Goal: Information Seeking & Learning: Learn about a topic

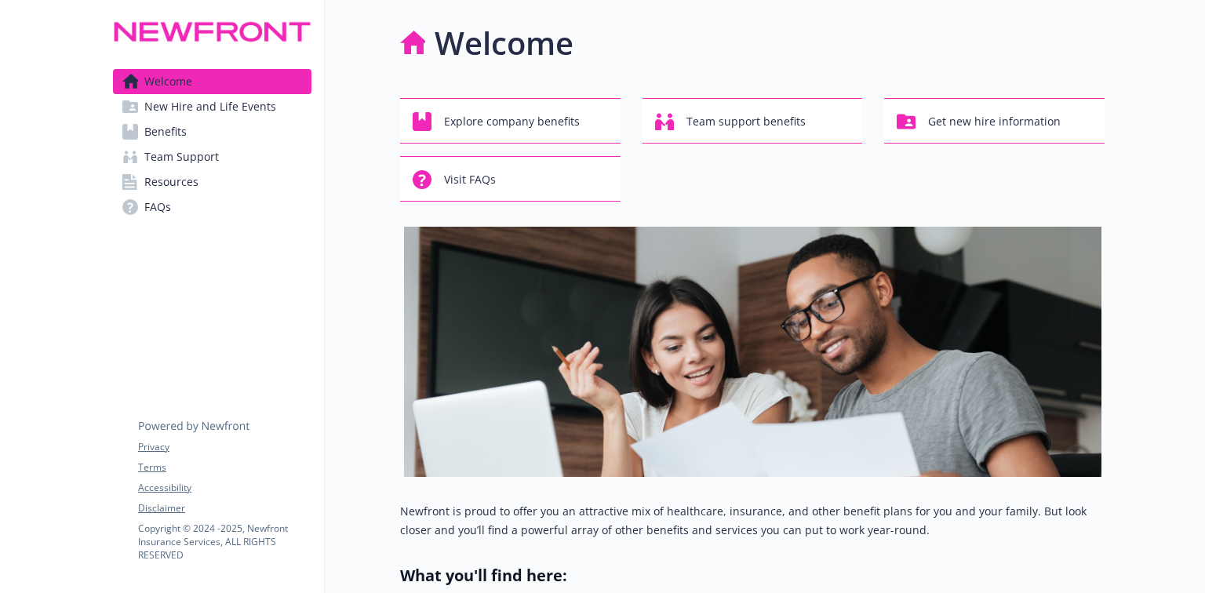
click at [162, 135] on span "Benefits" at bounding box center [165, 131] width 42 height 25
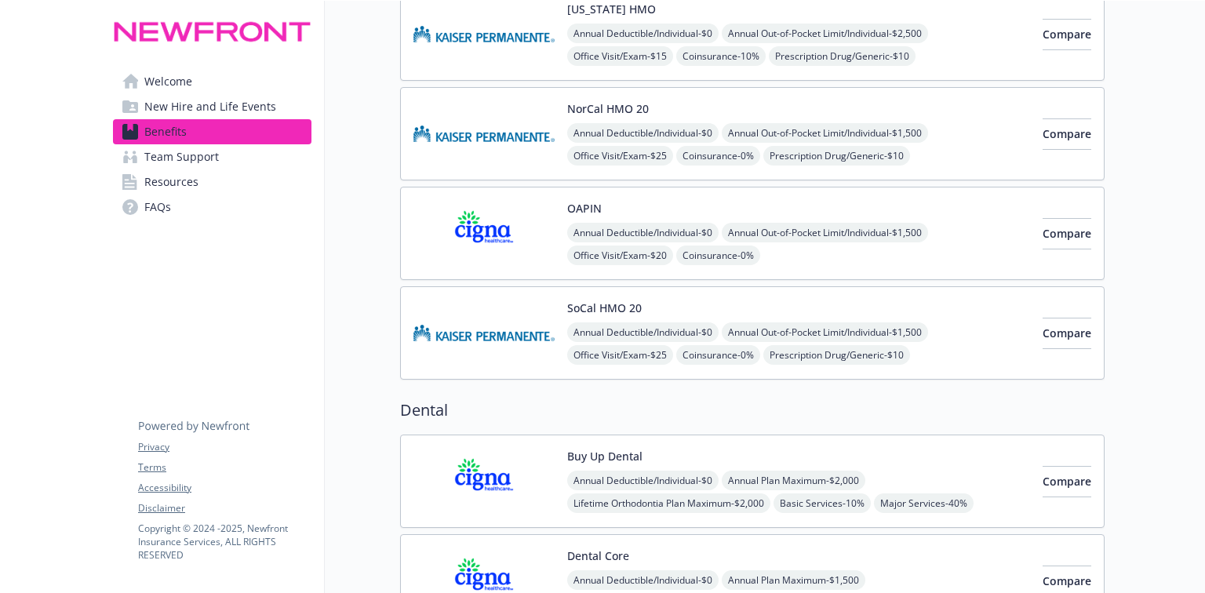
scroll to position [63, 0]
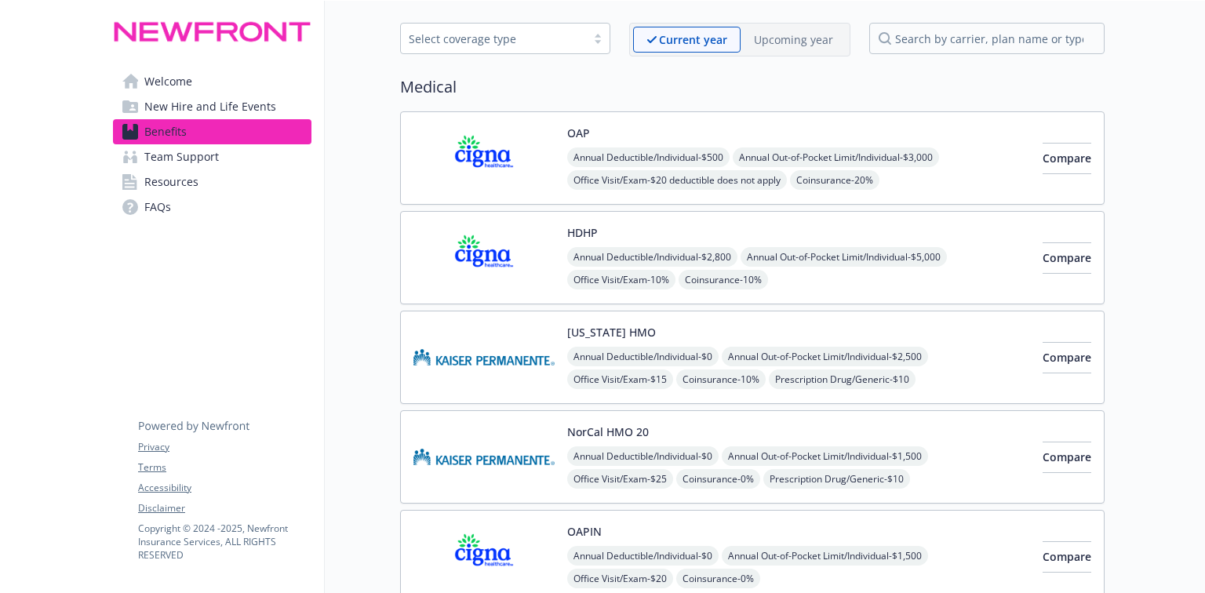
click at [191, 180] on span "Resources" at bounding box center [171, 181] width 54 height 25
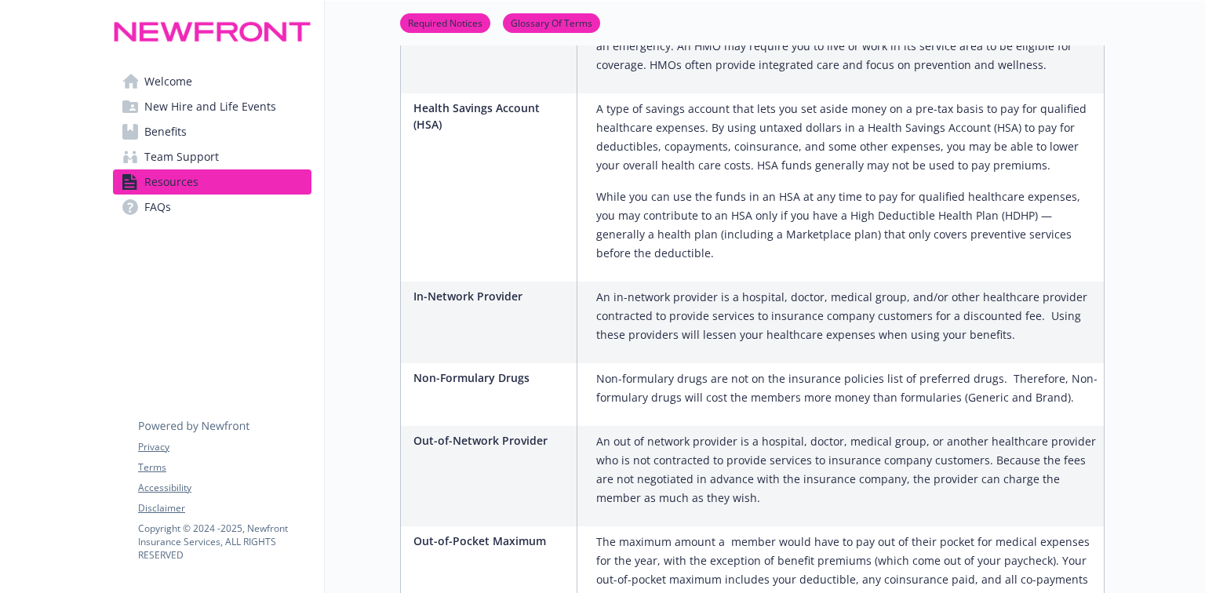
scroll to position [1883, 0]
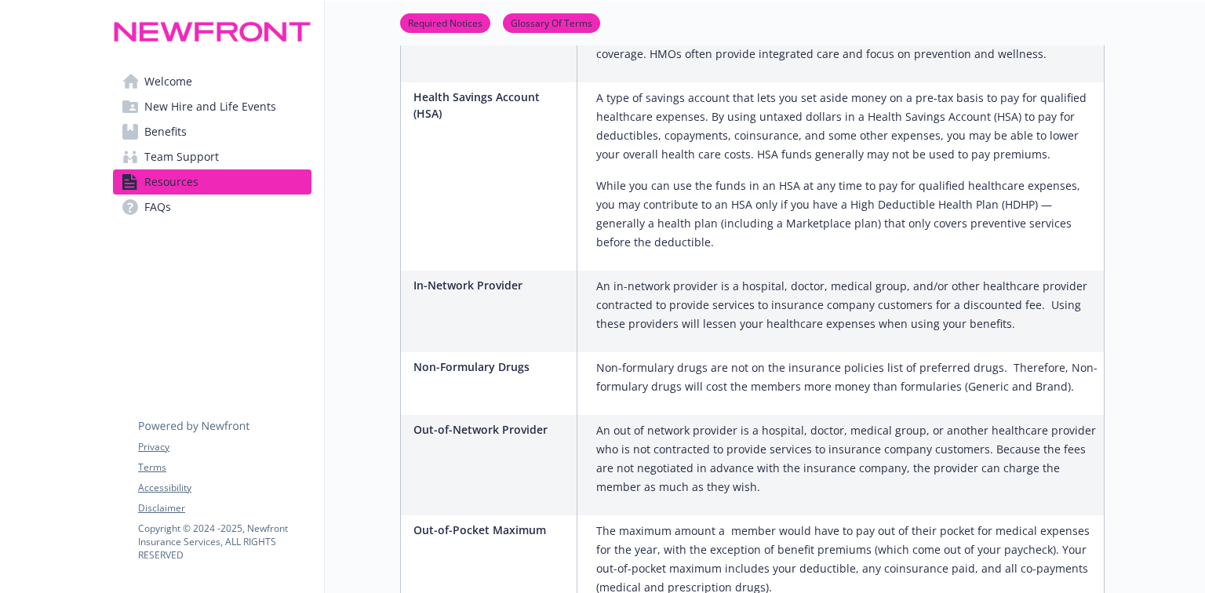
click at [163, 83] on span "Welcome" at bounding box center [168, 81] width 48 height 25
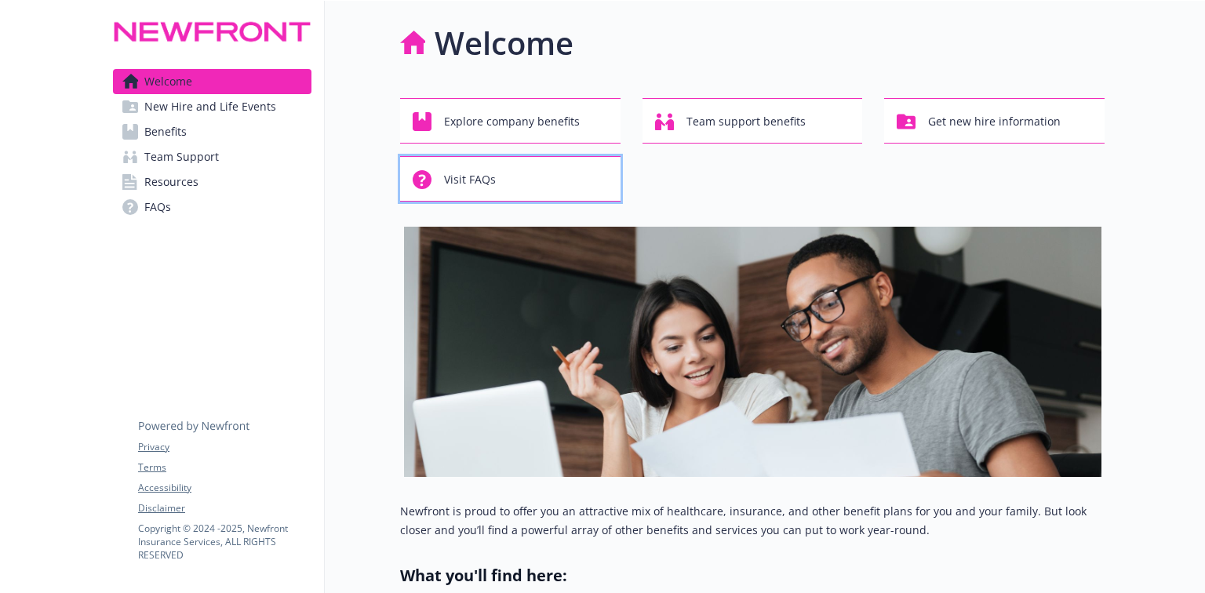
click at [479, 175] on span "Visit FAQs" at bounding box center [470, 180] width 52 height 30
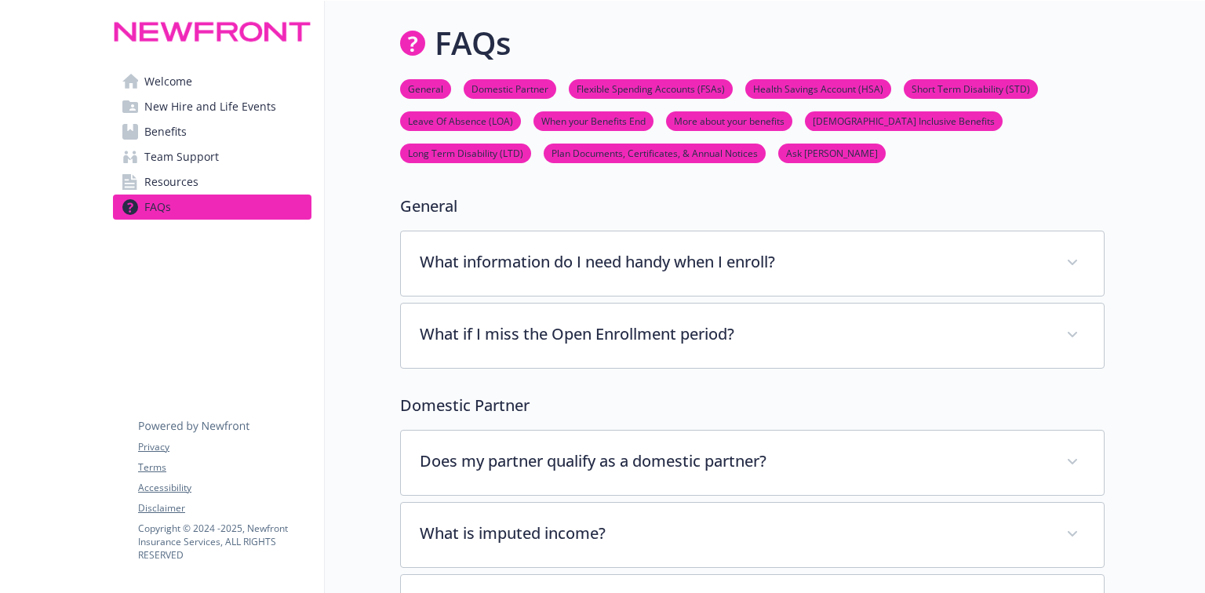
click at [778, 162] on li "Ask [PERSON_NAME]" at bounding box center [831, 154] width 107 height 20
click at [778, 155] on link "Ask [PERSON_NAME]" at bounding box center [831, 152] width 107 height 15
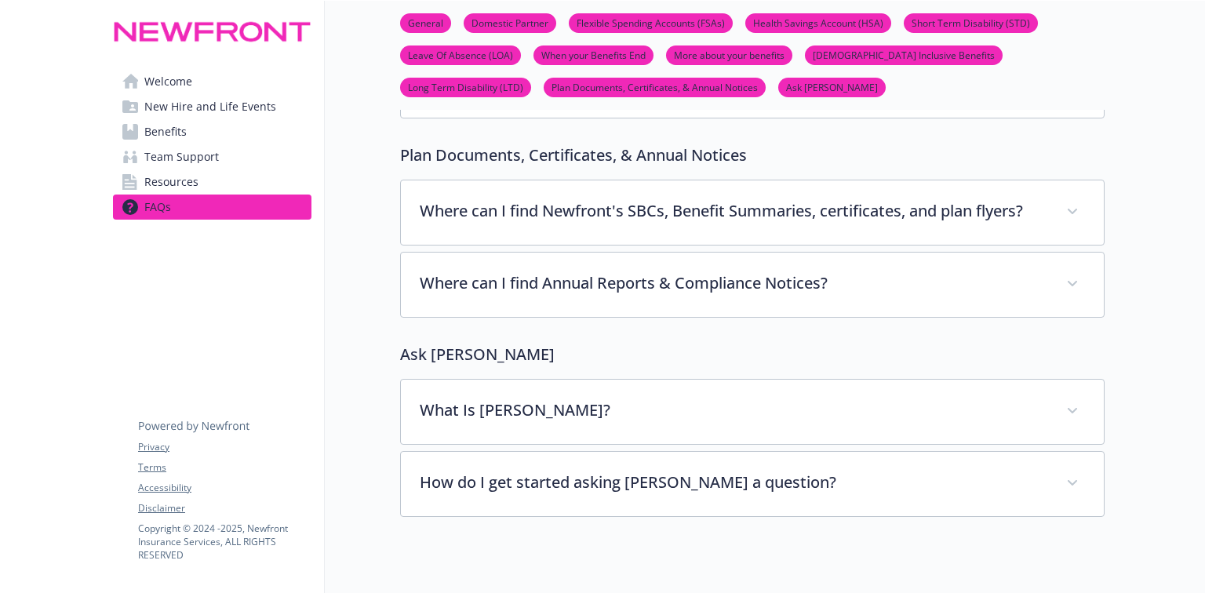
scroll to position [6049, 9]
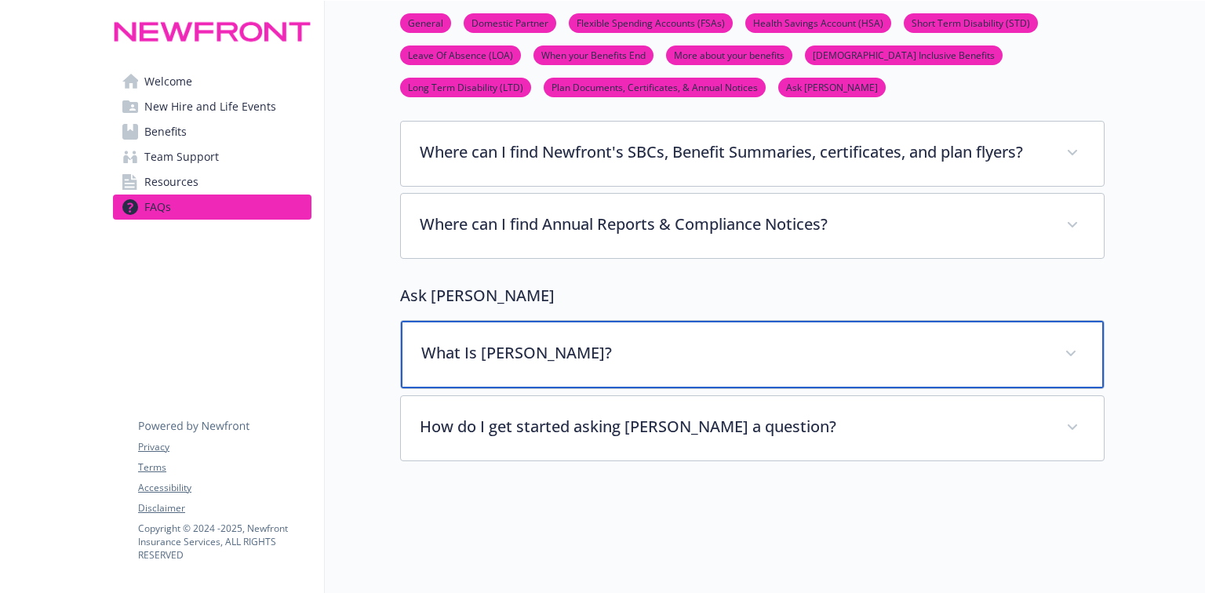
click at [441, 341] on p "What Is [PERSON_NAME]?" at bounding box center [733, 353] width 625 height 24
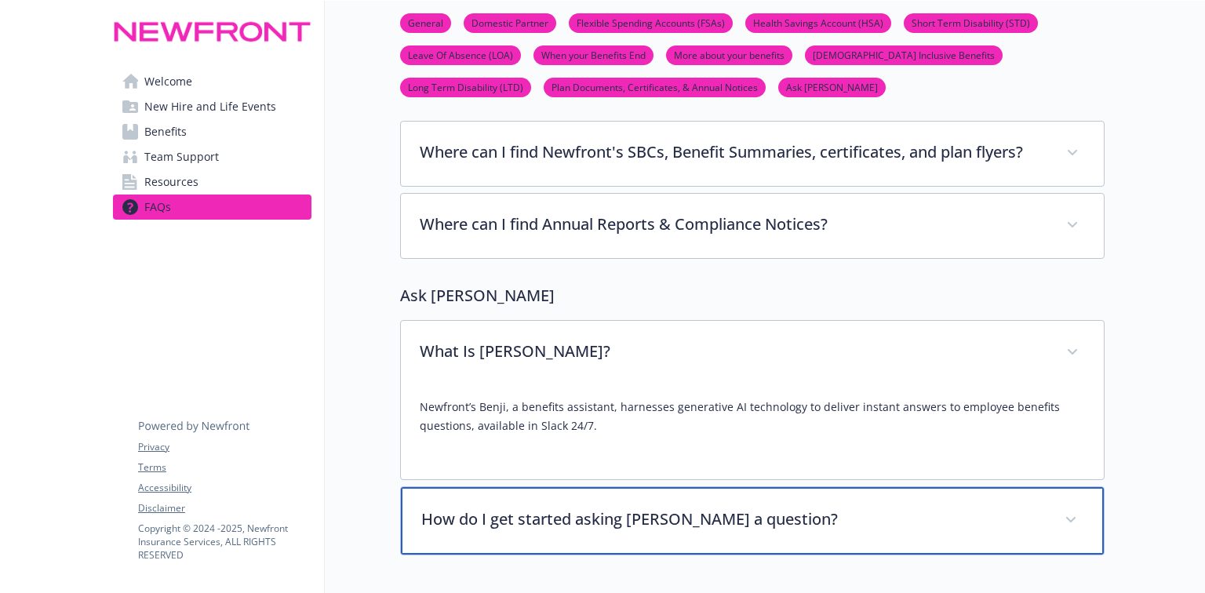
click at [515, 508] on p "How do I get started asking [PERSON_NAME] a question?" at bounding box center [733, 520] width 625 height 24
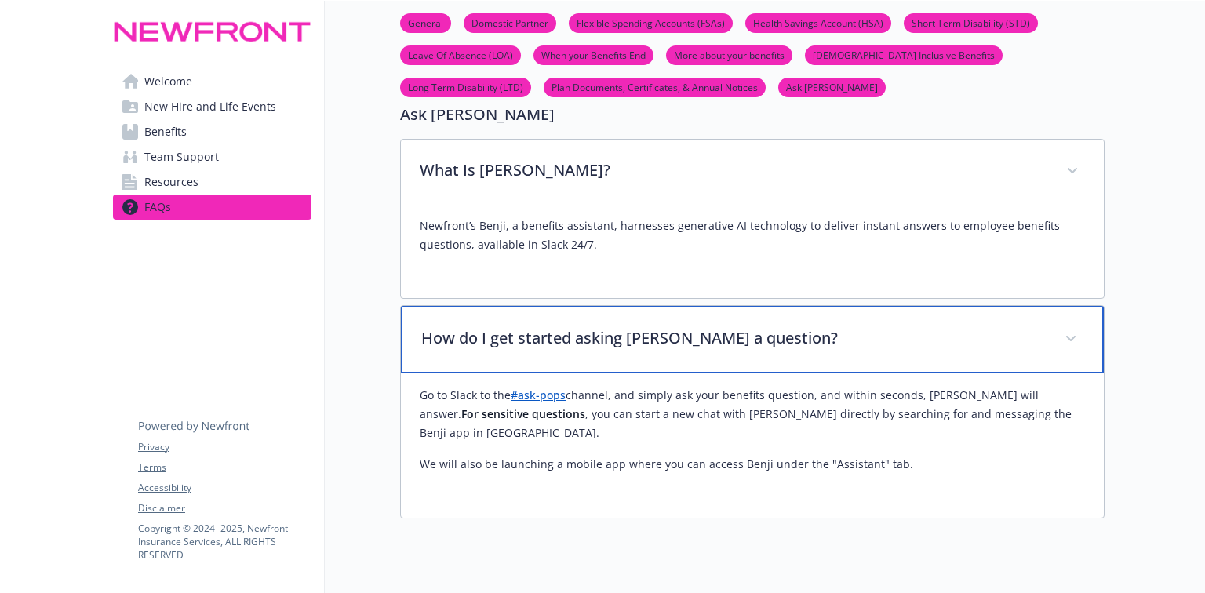
scroll to position [6237, 9]
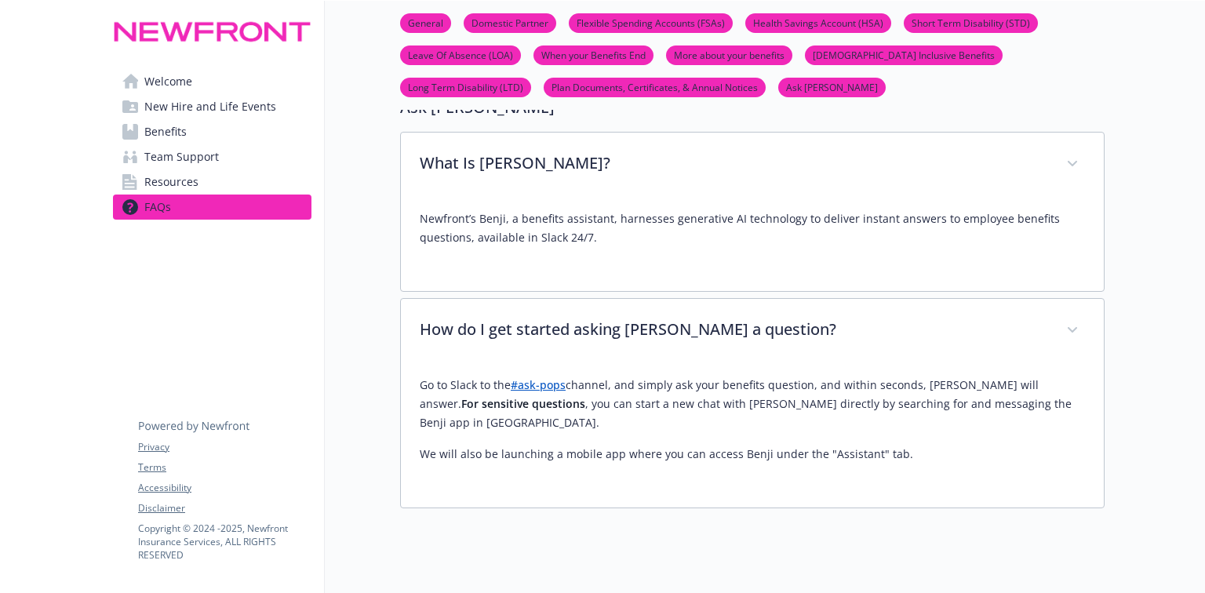
click at [167, 157] on span "Team Support" at bounding box center [181, 156] width 75 height 25
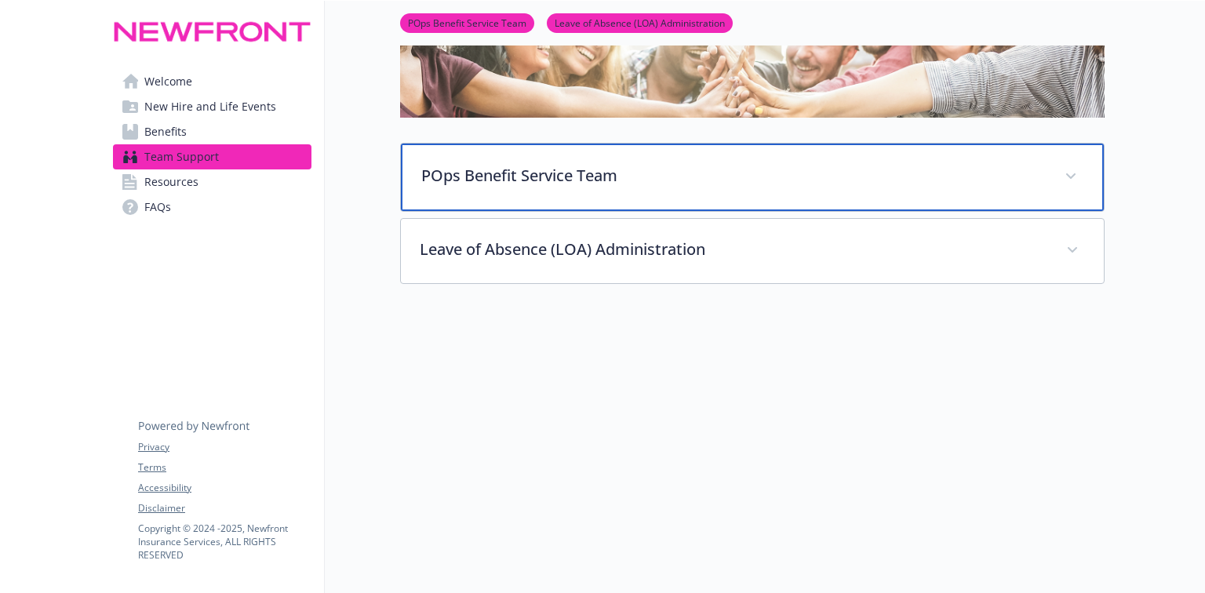
scroll to position [167, 9]
click at [468, 154] on div "POps Benefit Service Team" at bounding box center [752, 177] width 703 height 67
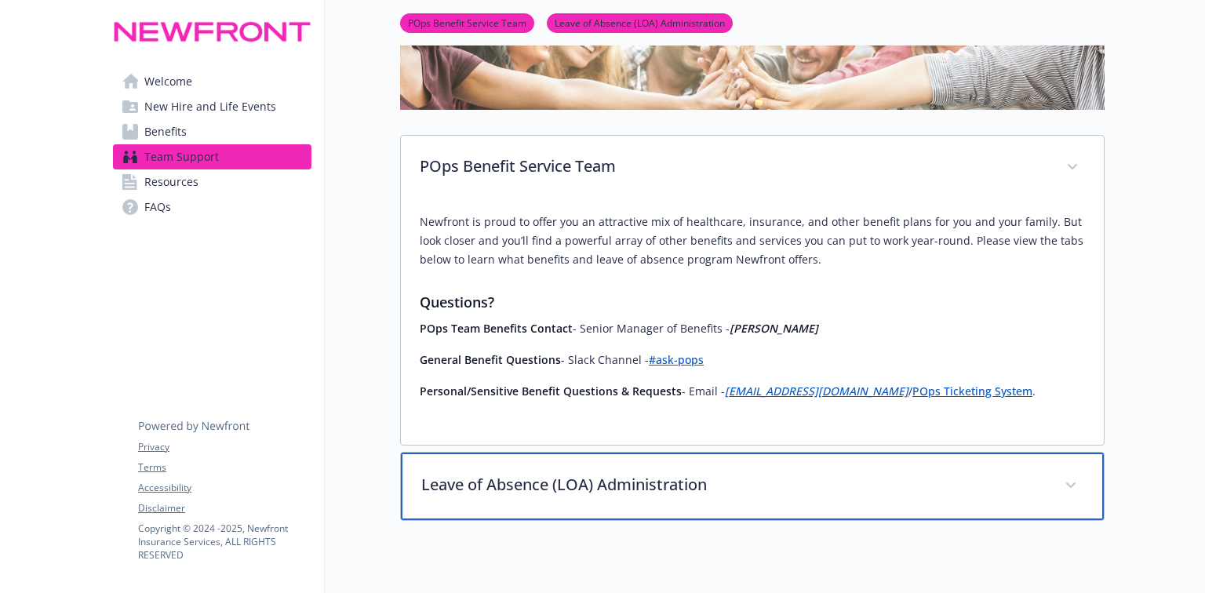
click at [548, 488] on p "Leave of Absence (LOA) Administration" at bounding box center [733, 485] width 625 height 24
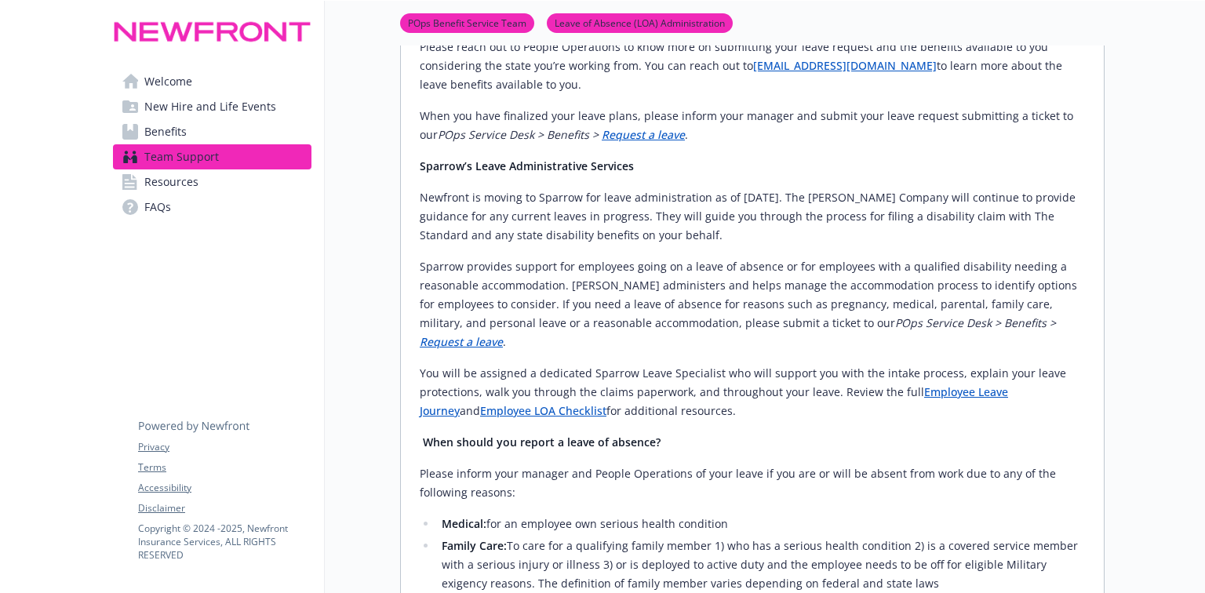
scroll to position [795, 9]
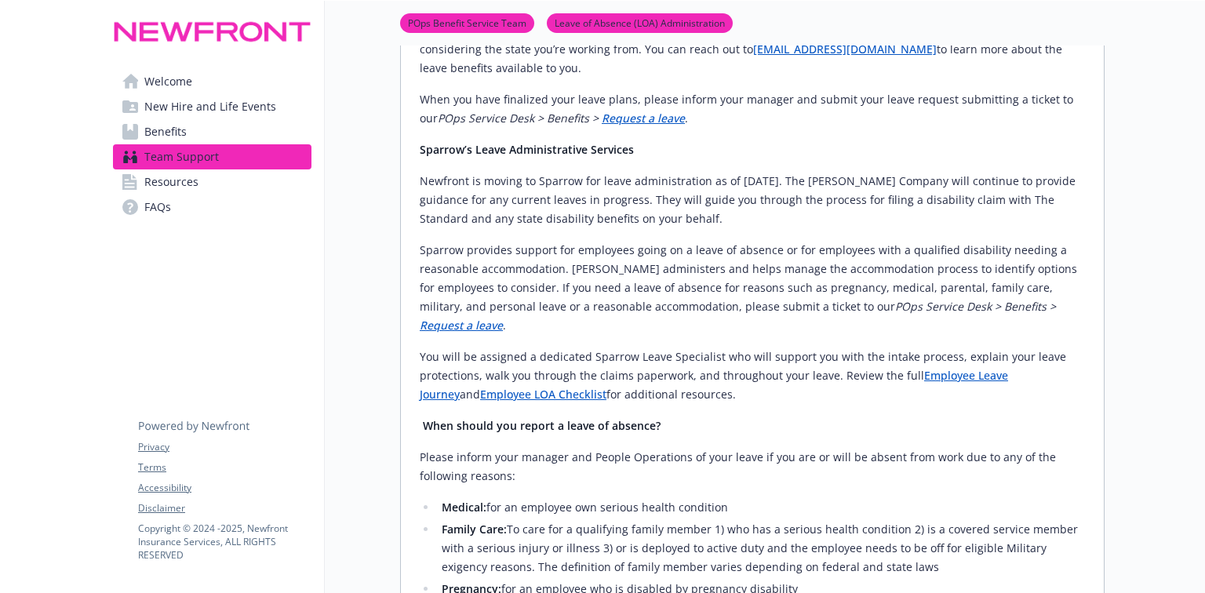
click at [166, 83] on span "Welcome" at bounding box center [168, 81] width 48 height 25
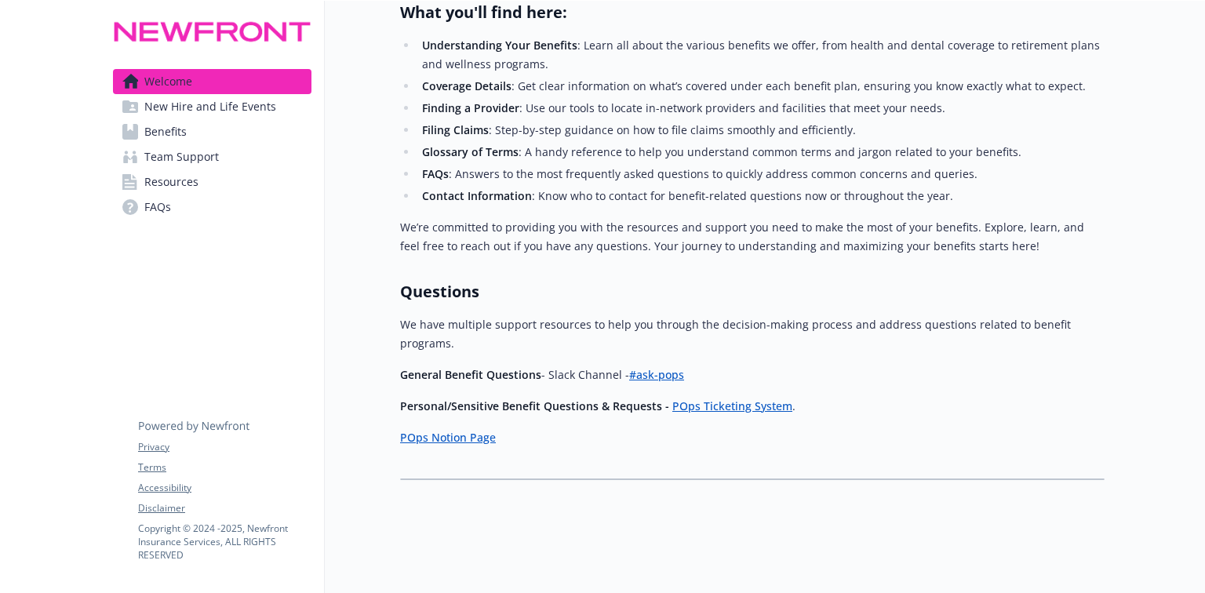
scroll to position [553, 9]
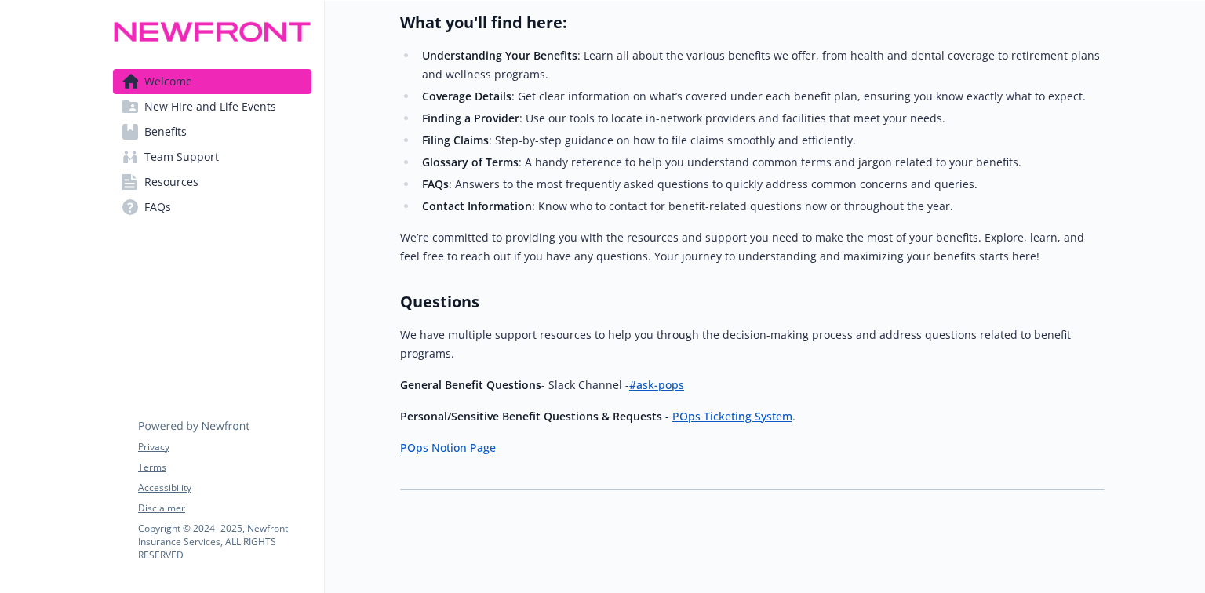
click at [161, 126] on span "Benefits" at bounding box center [165, 131] width 42 height 25
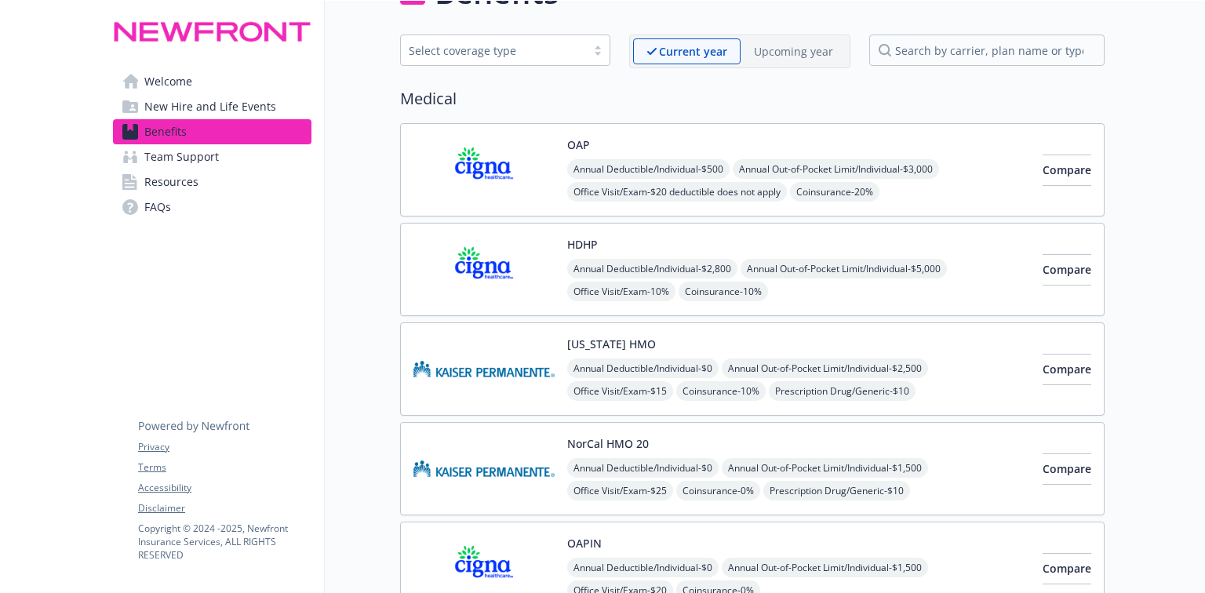
scroll to position [0, 9]
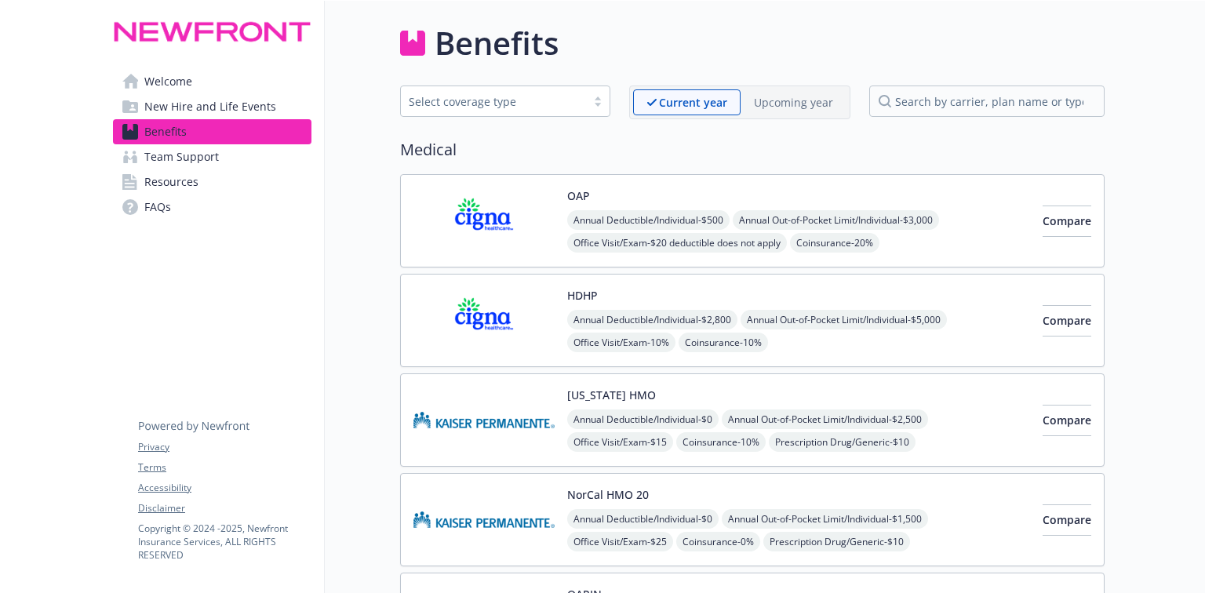
click at [504, 235] on img at bounding box center [483, 221] width 141 height 67
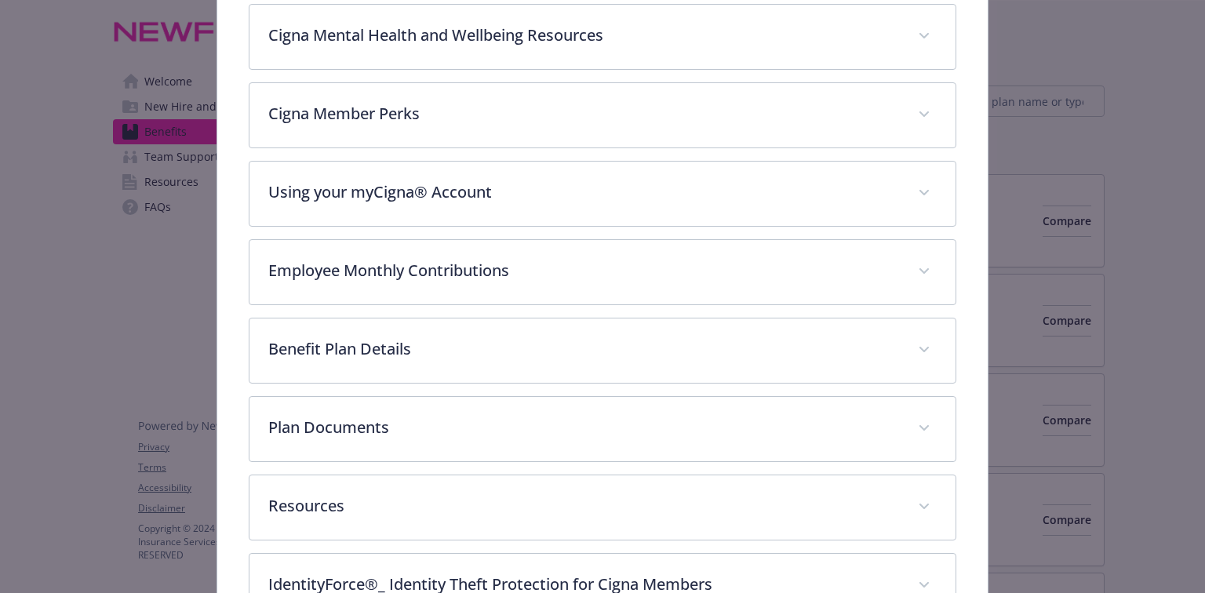
scroll to position [549, 0]
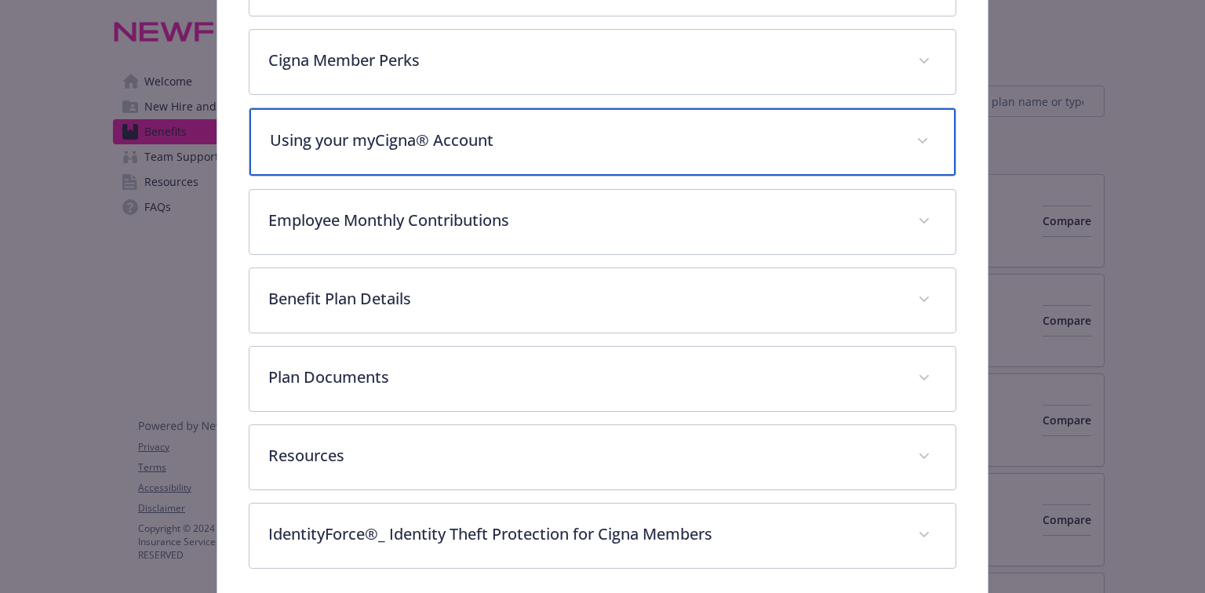
click at [405, 146] on p "Using your myCigna® Account" at bounding box center [583, 141] width 627 height 24
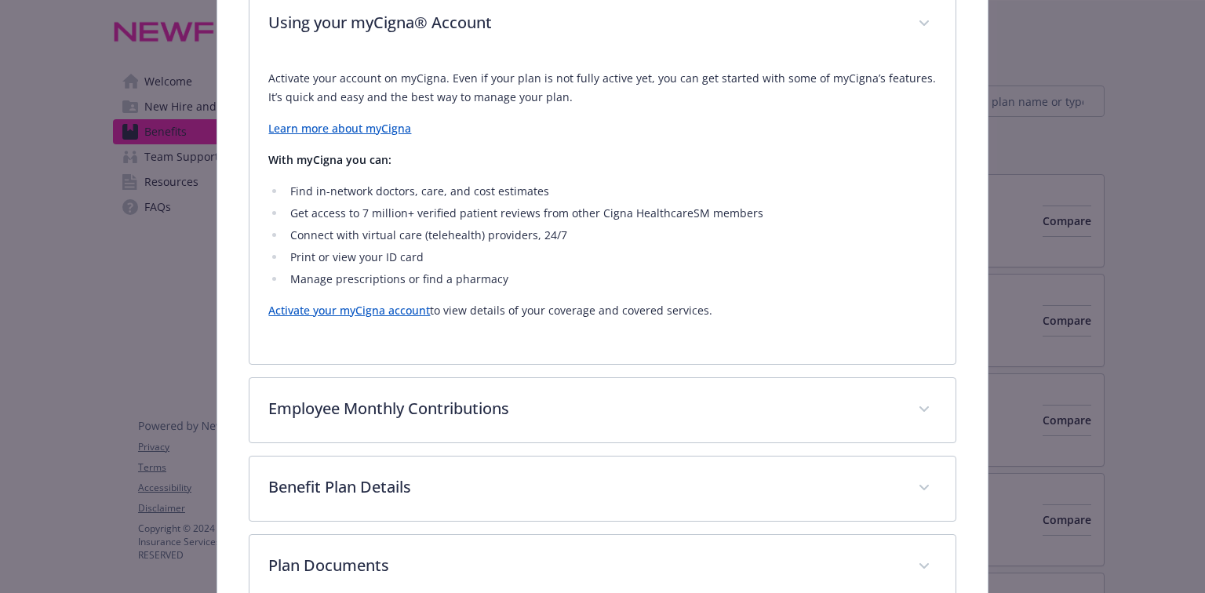
scroll to position [664, 0]
drag, startPoint x: 727, startPoint y: 319, endPoint x: 269, endPoint y: 82, distance: 515.8
click at [269, 82] on div "Activate your account on myCigna. Even if your plan is not fully active yet, yo…" at bounding box center [602, 196] width 668 height 251
copy div "Activate your account on myCigna. Even if your plan is not fully active yet, yo…"
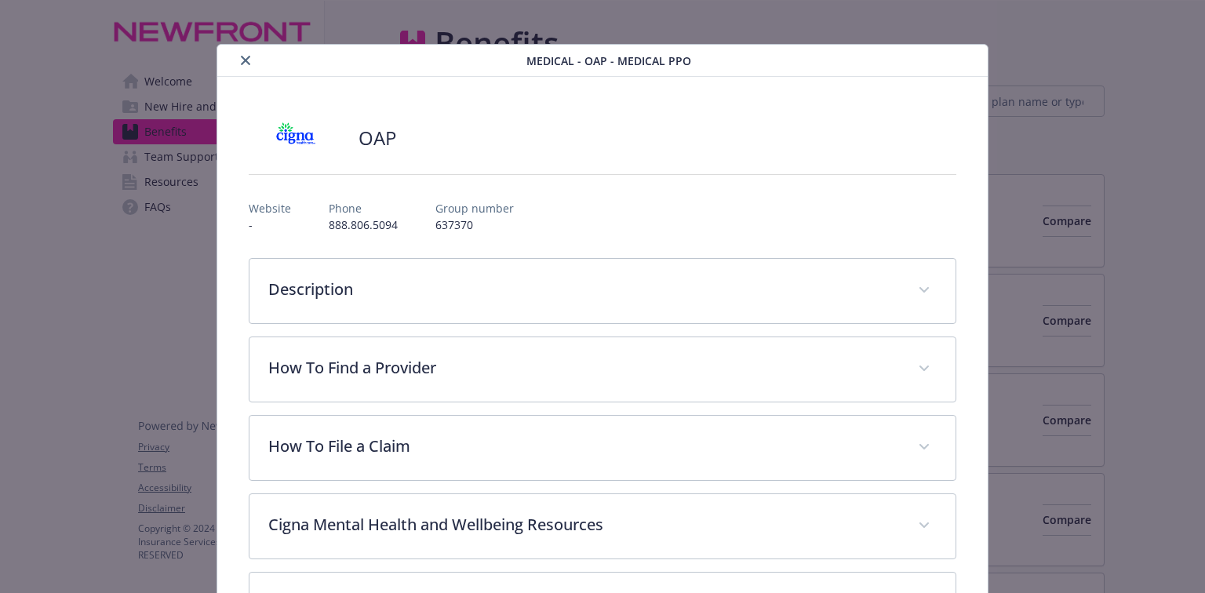
scroll to position [0, 0]
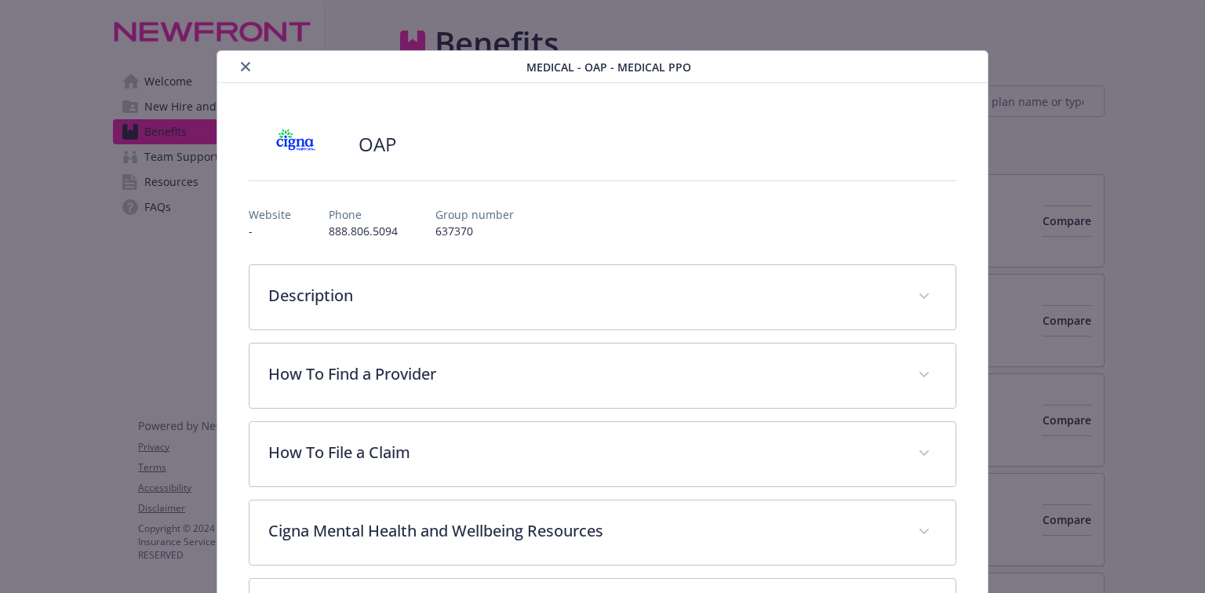
click at [245, 64] on icon "close" at bounding box center [245, 66] width 9 height 9
